Goal: Navigation & Orientation: Find specific page/section

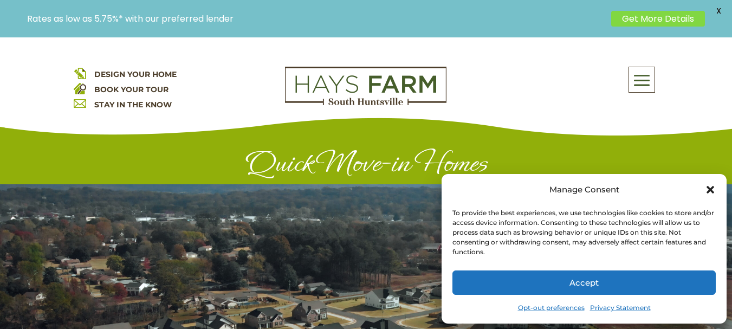
click at [713, 192] on icon "Close dialog" at bounding box center [711, 190] width 8 height 8
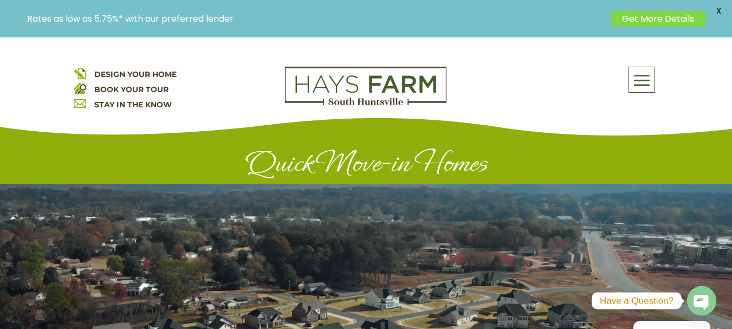
click at [643, 84] on span at bounding box center [641, 80] width 25 height 25
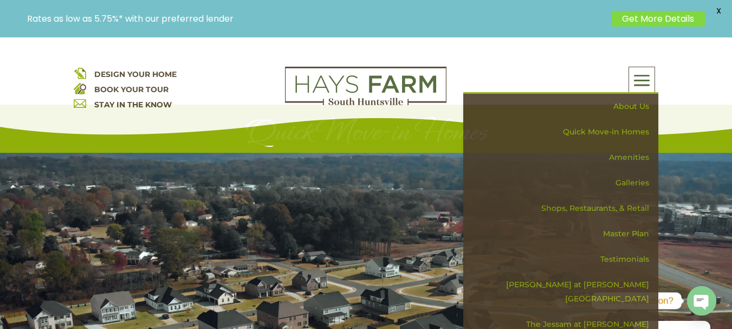
scroll to position [50, 0]
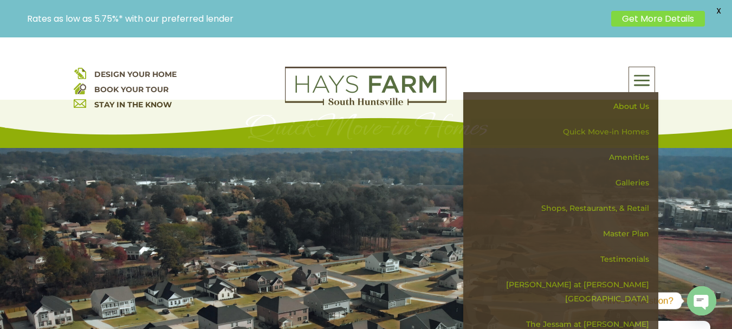
click at [602, 132] on link "Quick Move-in Homes" at bounding box center [564, 131] width 187 height 25
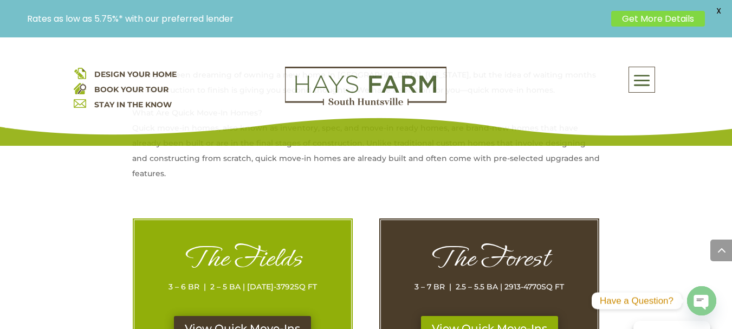
scroll to position [542, 0]
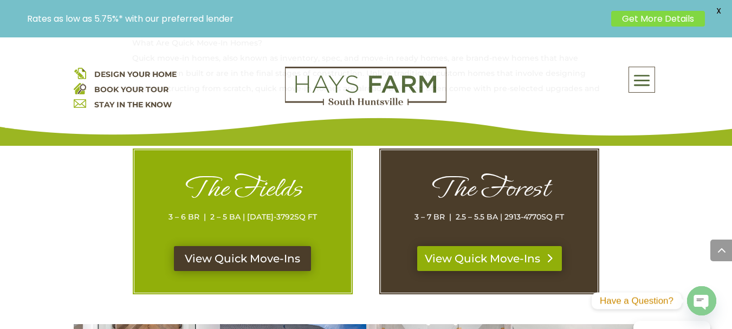
click at [484, 252] on link "View Quick Move-Ins" at bounding box center [489, 258] width 145 height 25
